Goal: Task Accomplishment & Management: Use online tool/utility

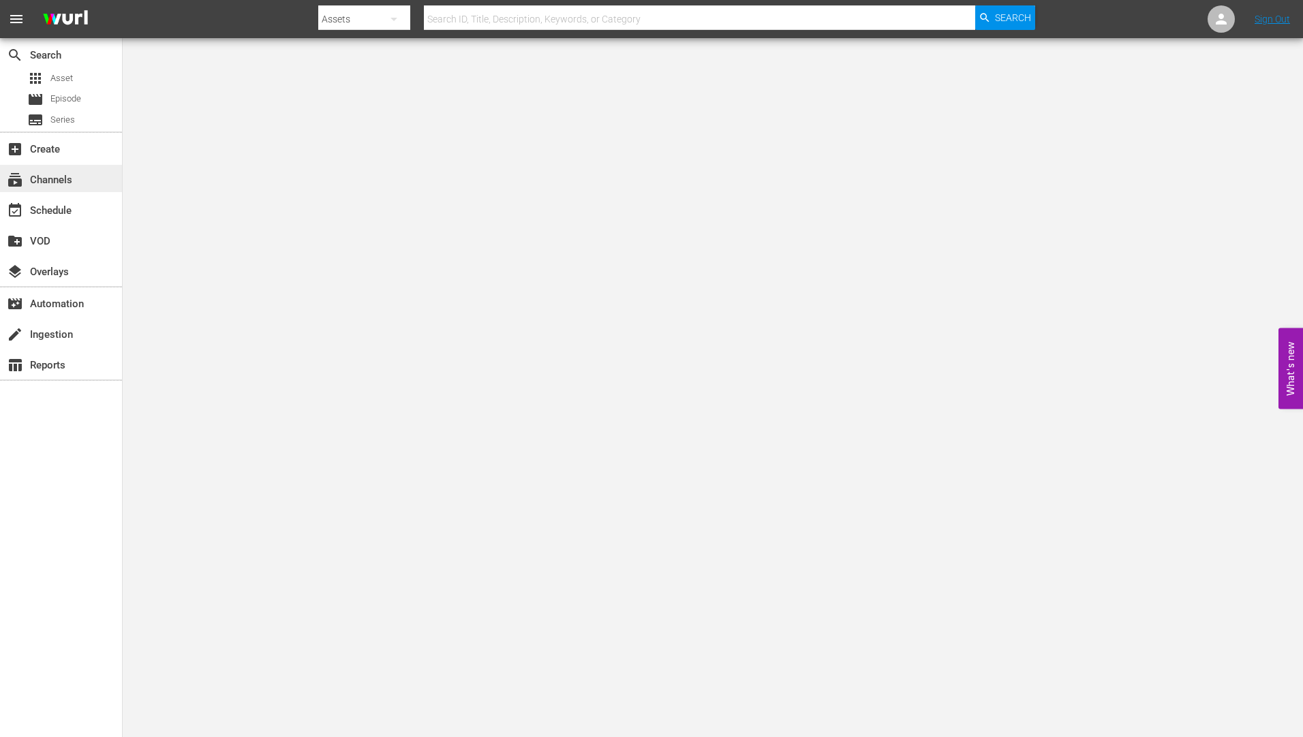
click at [37, 174] on div "subscriptions Channels" at bounding box center [38, 178] width 76 height 12
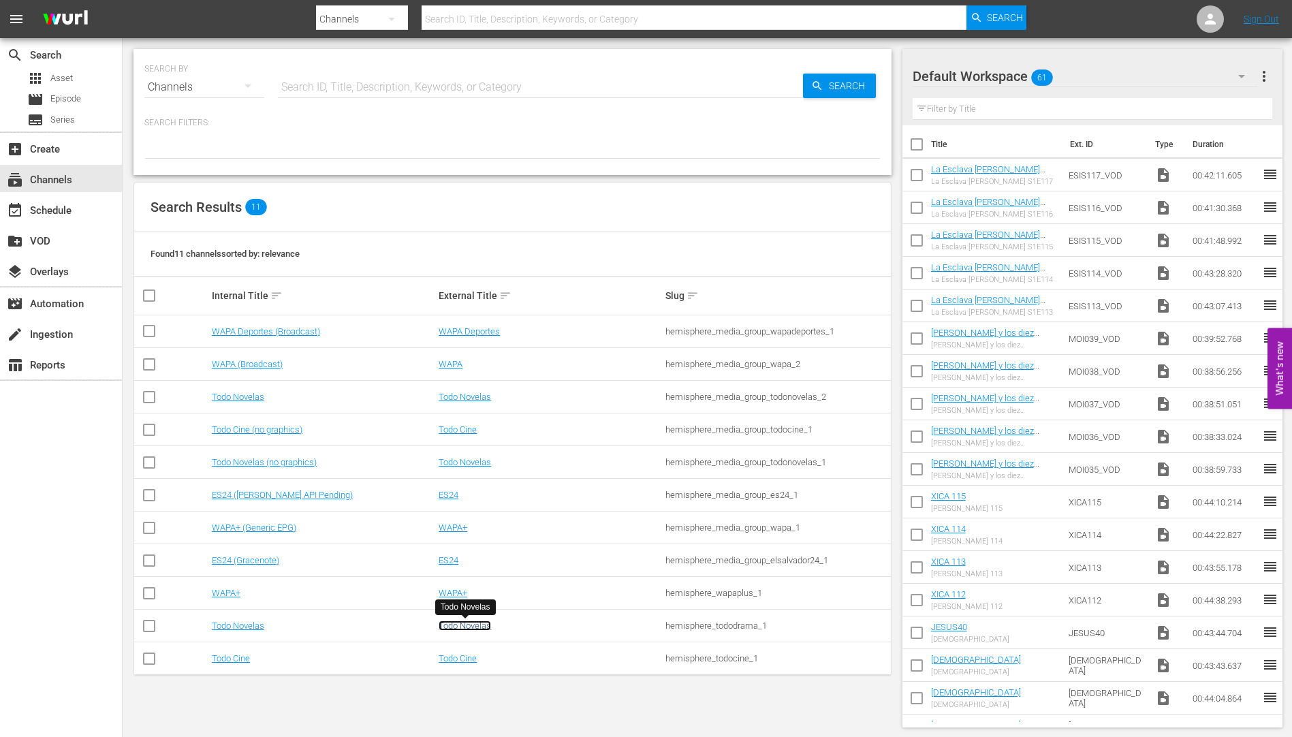
click at [476, 621] on link "Todo Novelas" at bounding box center [465, 626] width 52 height 10
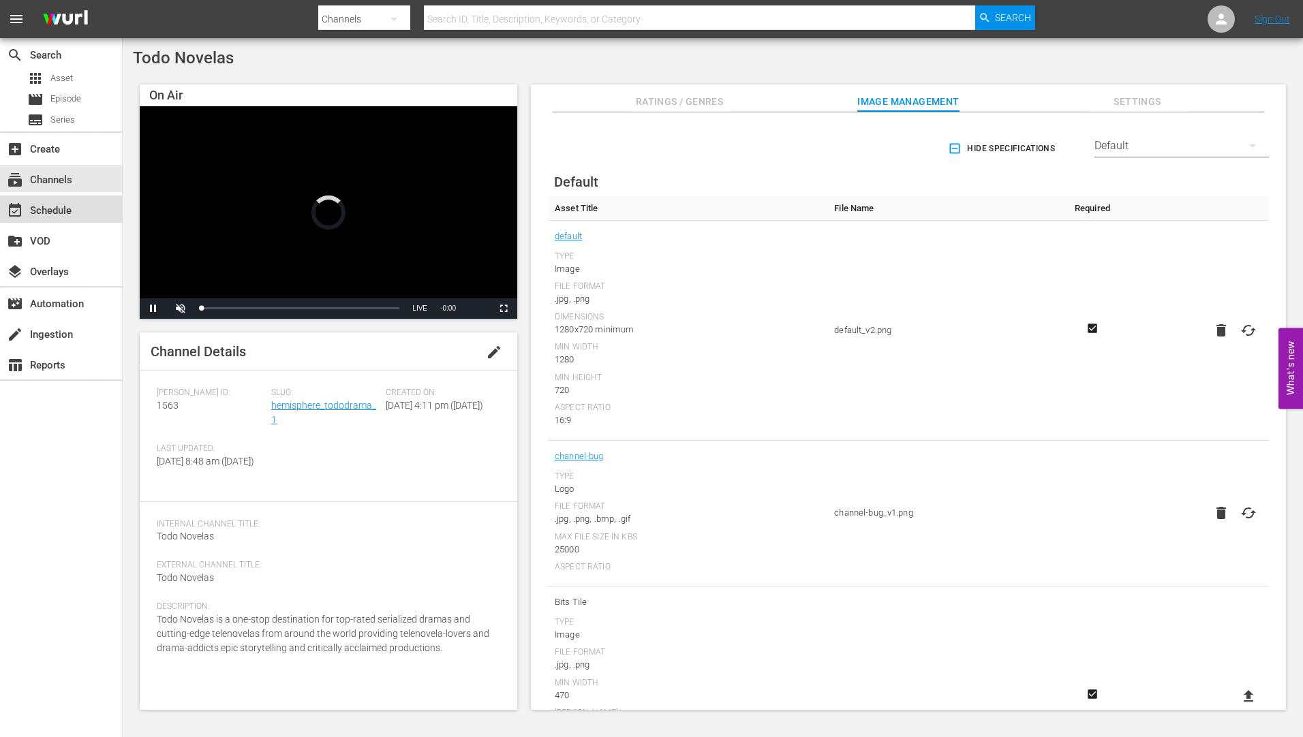
click at [43, 208] on div "event_available Schedule" at bounding box center [38, 208] width 76 height 12
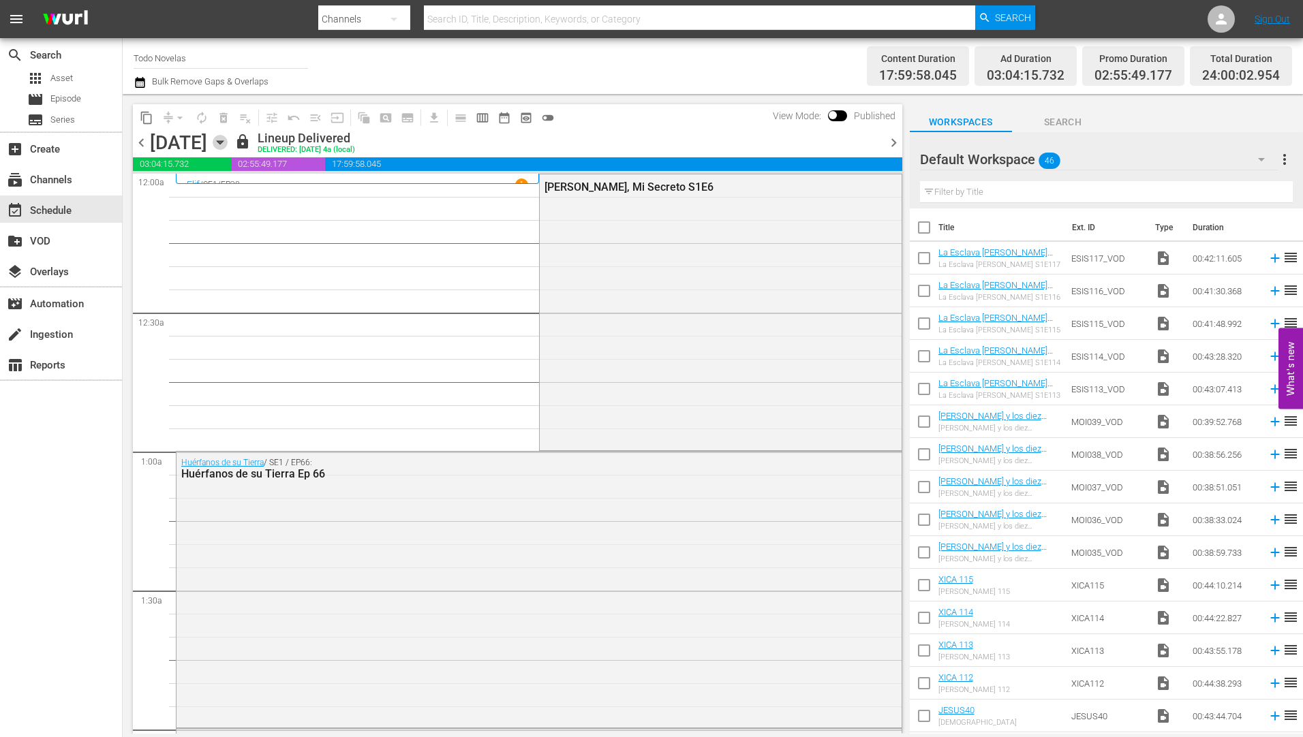
click at [228, 138] on icon "button" at bounding box center [220, 142] width 15 height 15
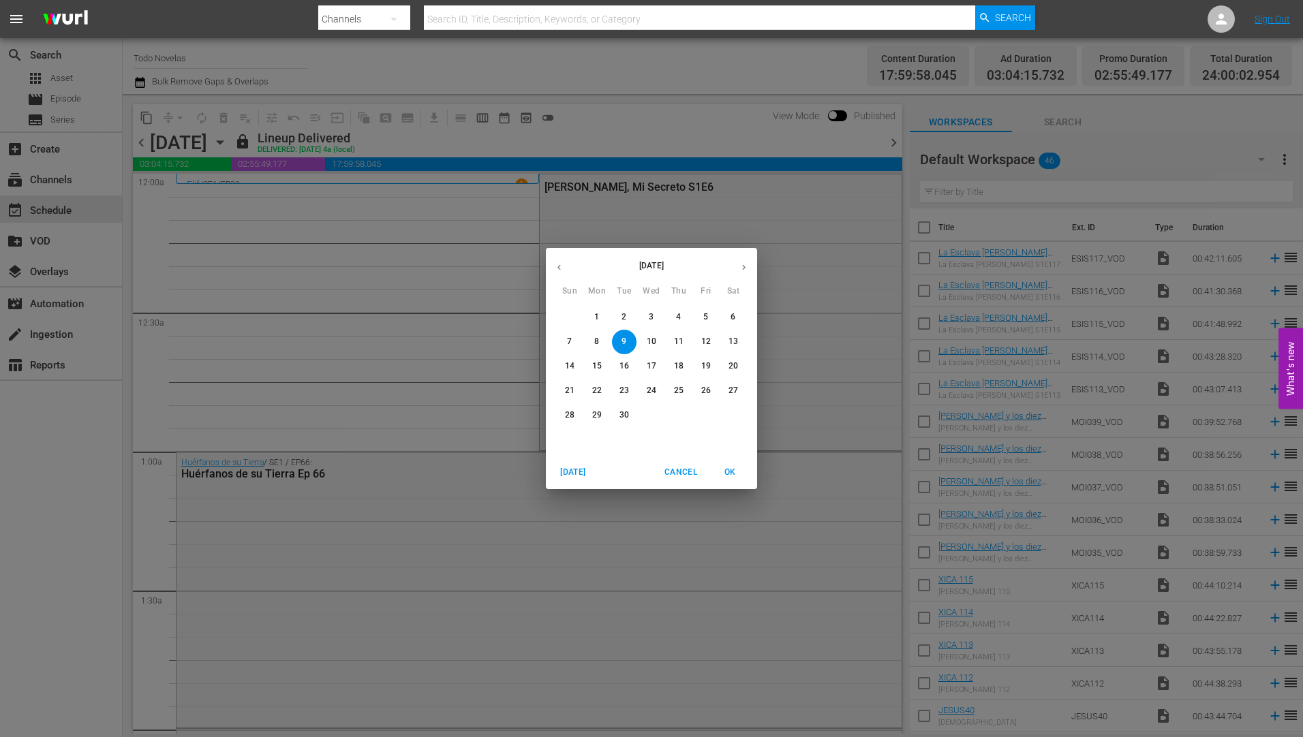
click at [596, 360] on p "15" at bounding box center [597, 366] width 10 height 12
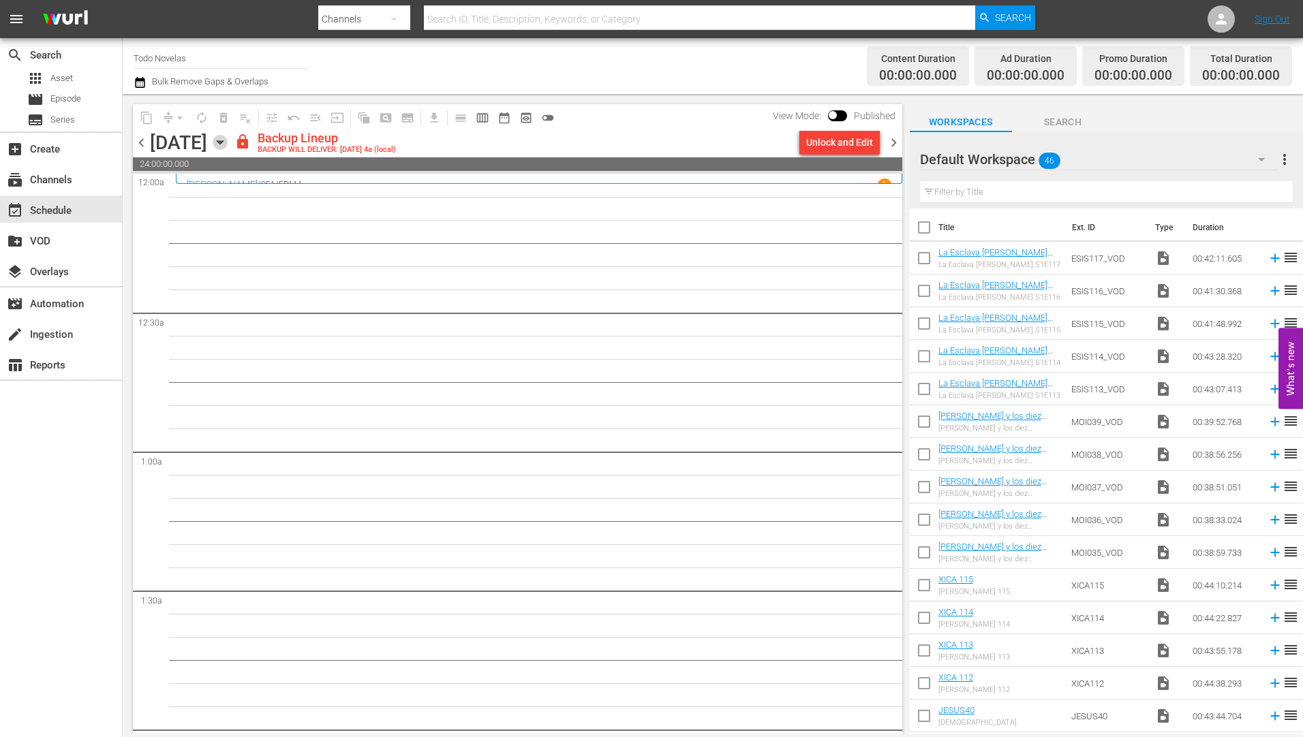
click at [228, 140] on icon "button" at bounding box center [220, 142] width 15 height 15
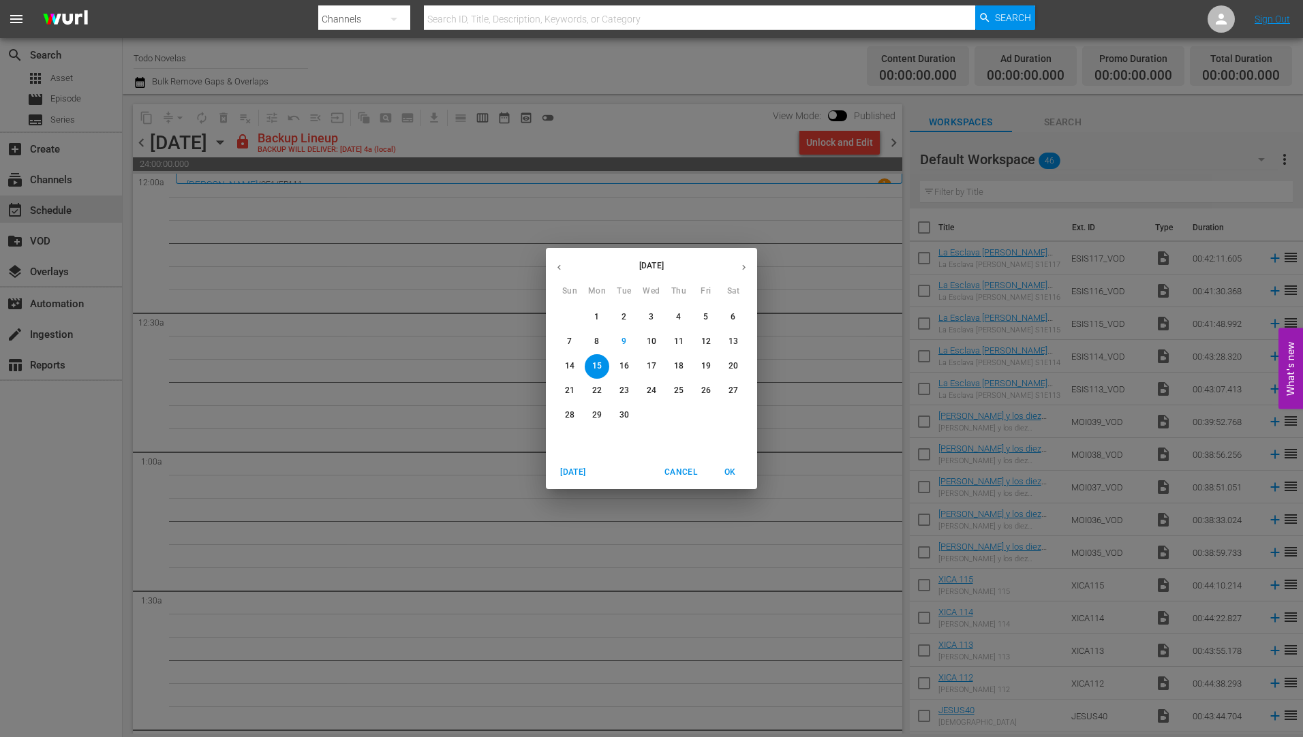
click at [625, 362] on p "16" at bounding box center [624, 366] width 10 height 12
